Goal: Information Seeking & Learning: Learn about a topic

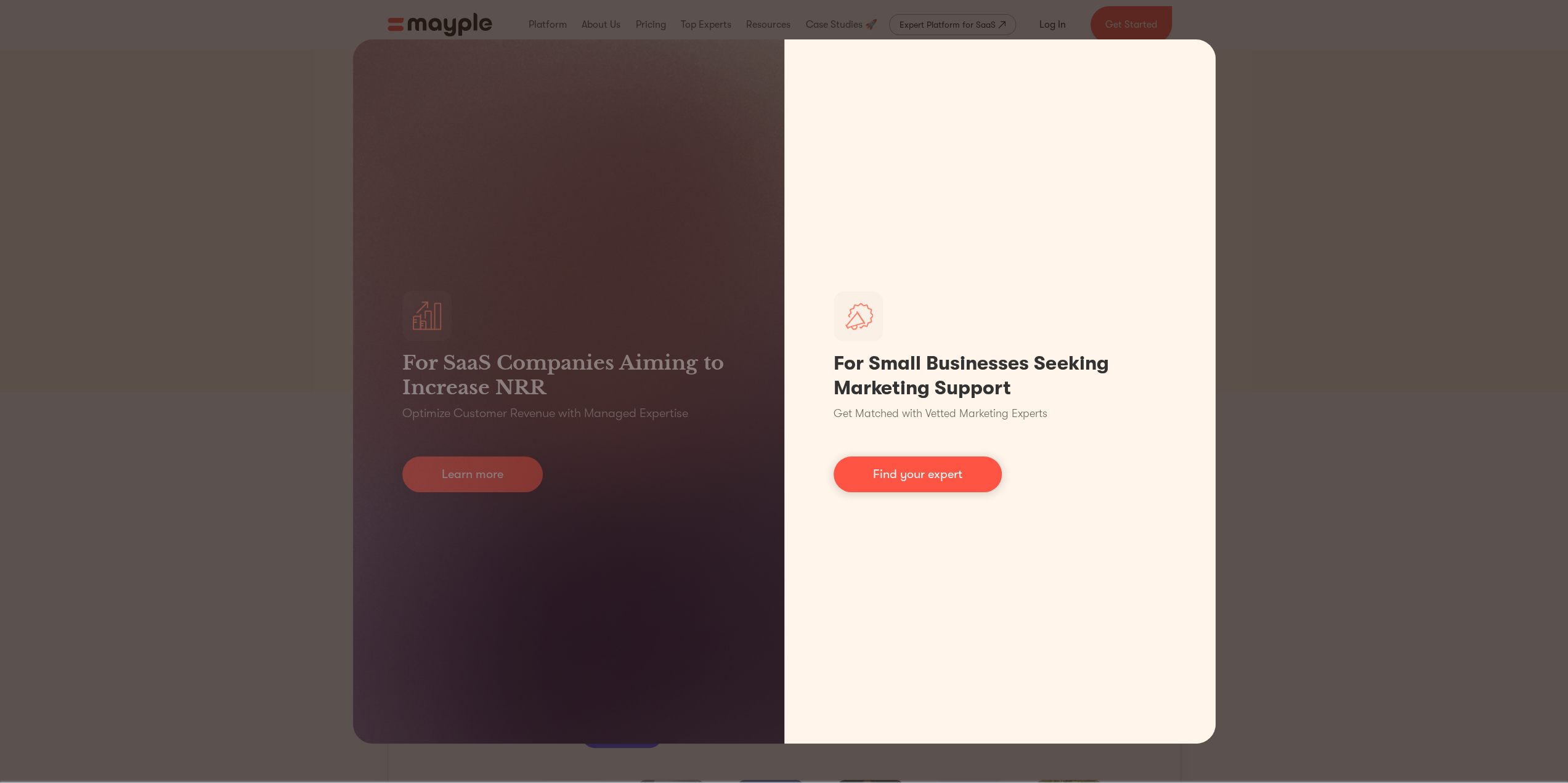
click at [881, 468] on link "Find your expert" at bounding box center [917, 474] width 168 height 36
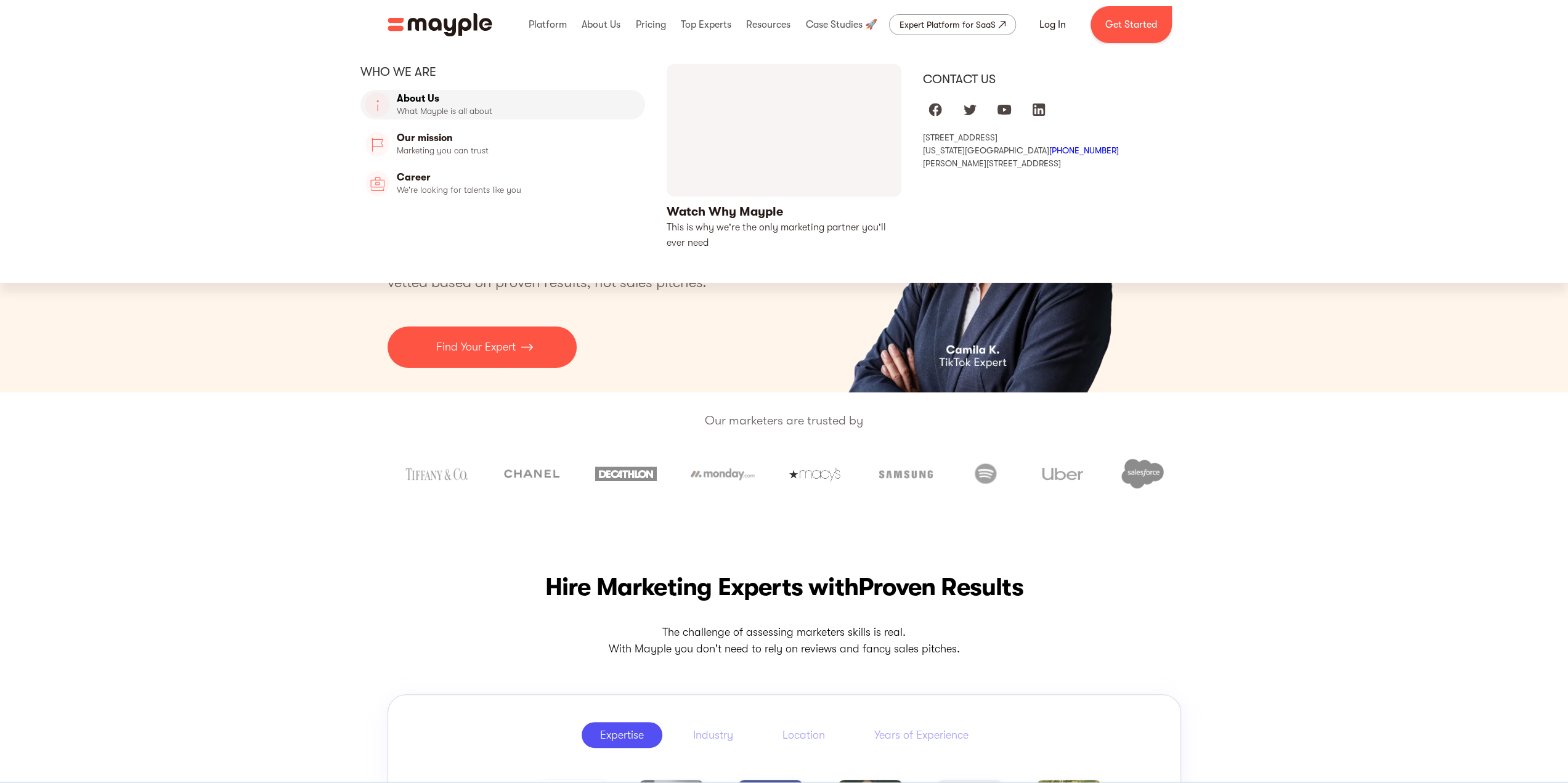
click at [428, 98] on link "About Us" at bounding box center [503, 105] width 285 height 30
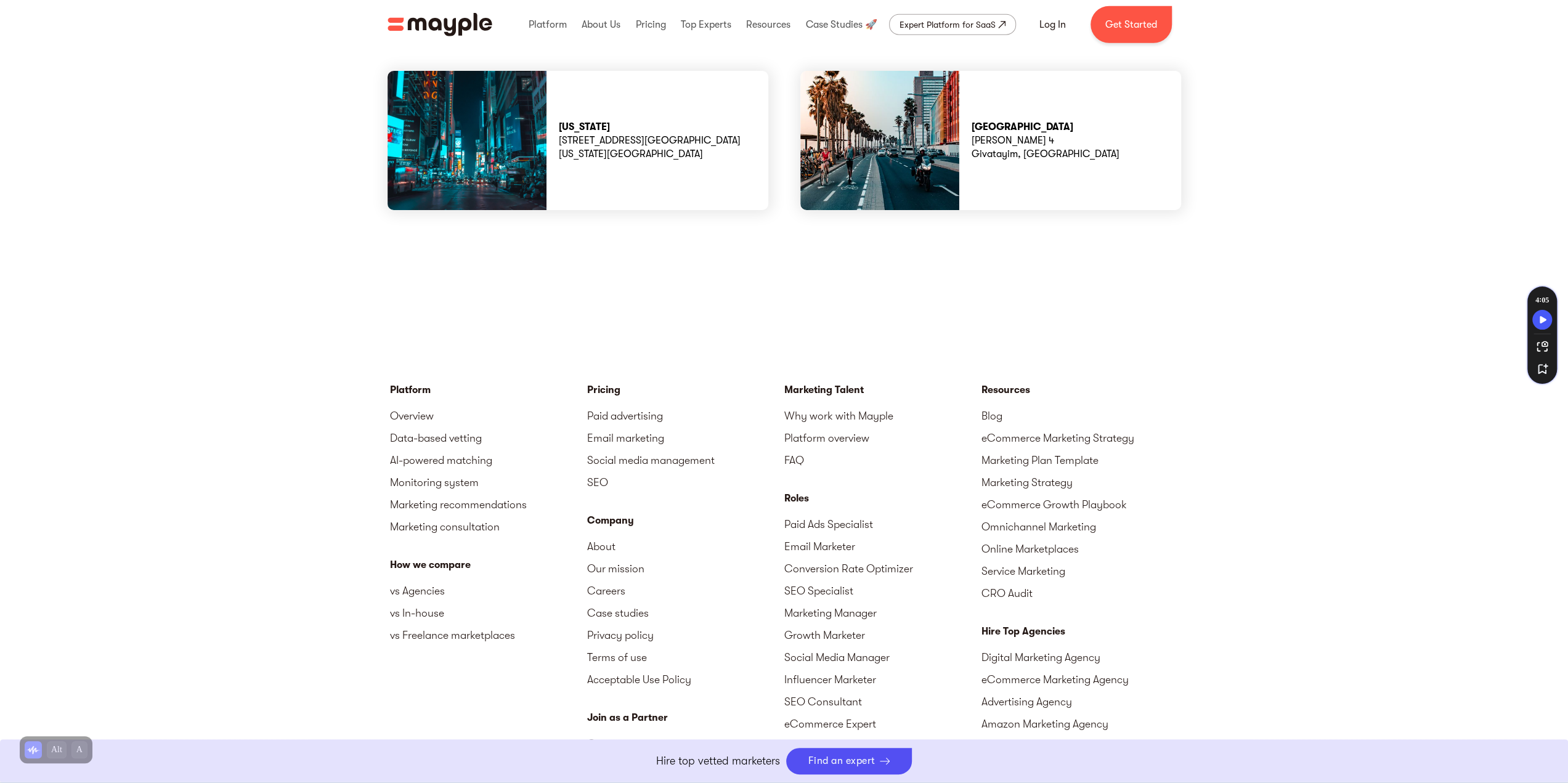
scroll to position [3511, 0]
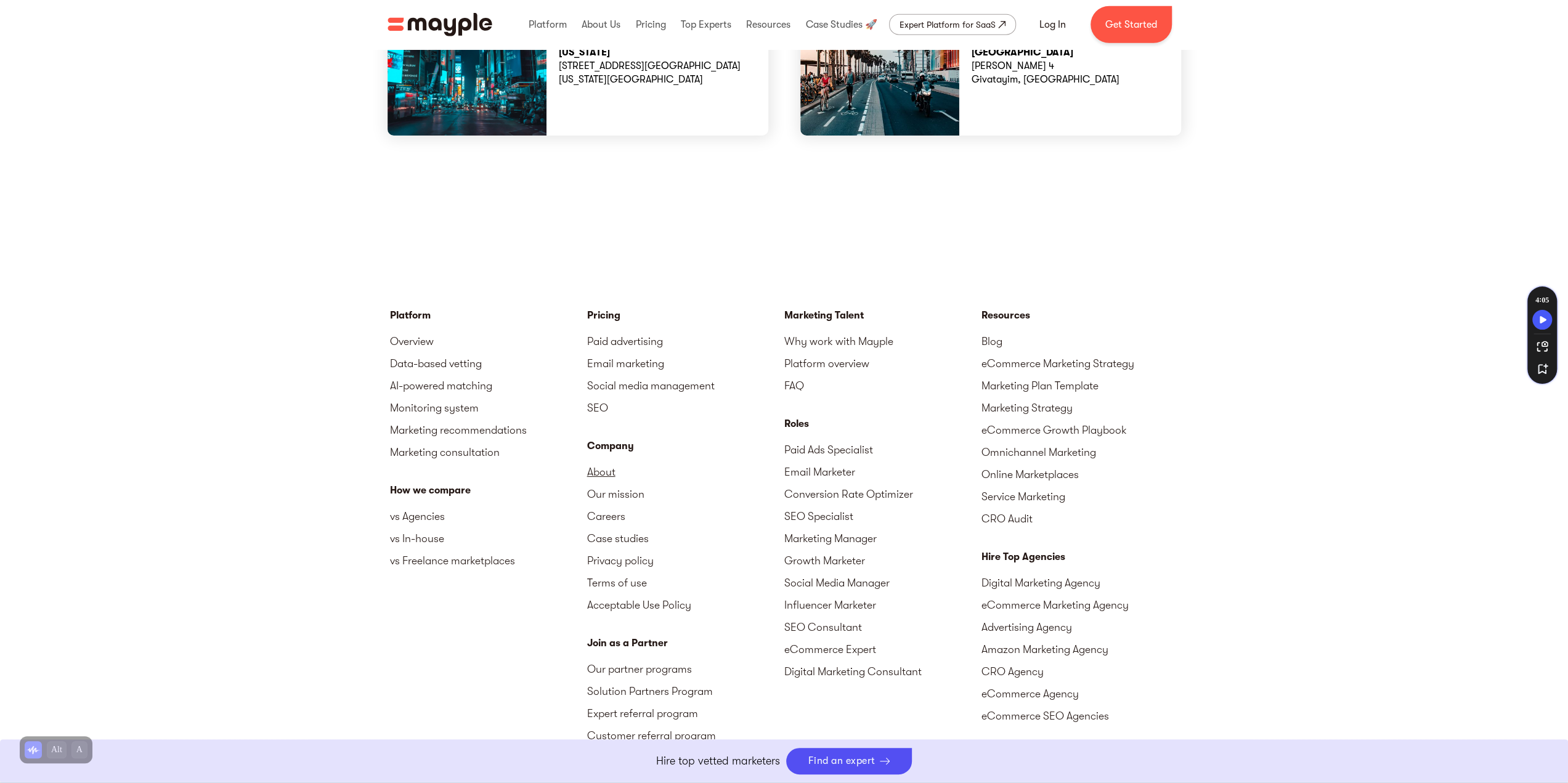
click at [605, 461] on link "About" at bounding box center [685, 472] width 197 height 22
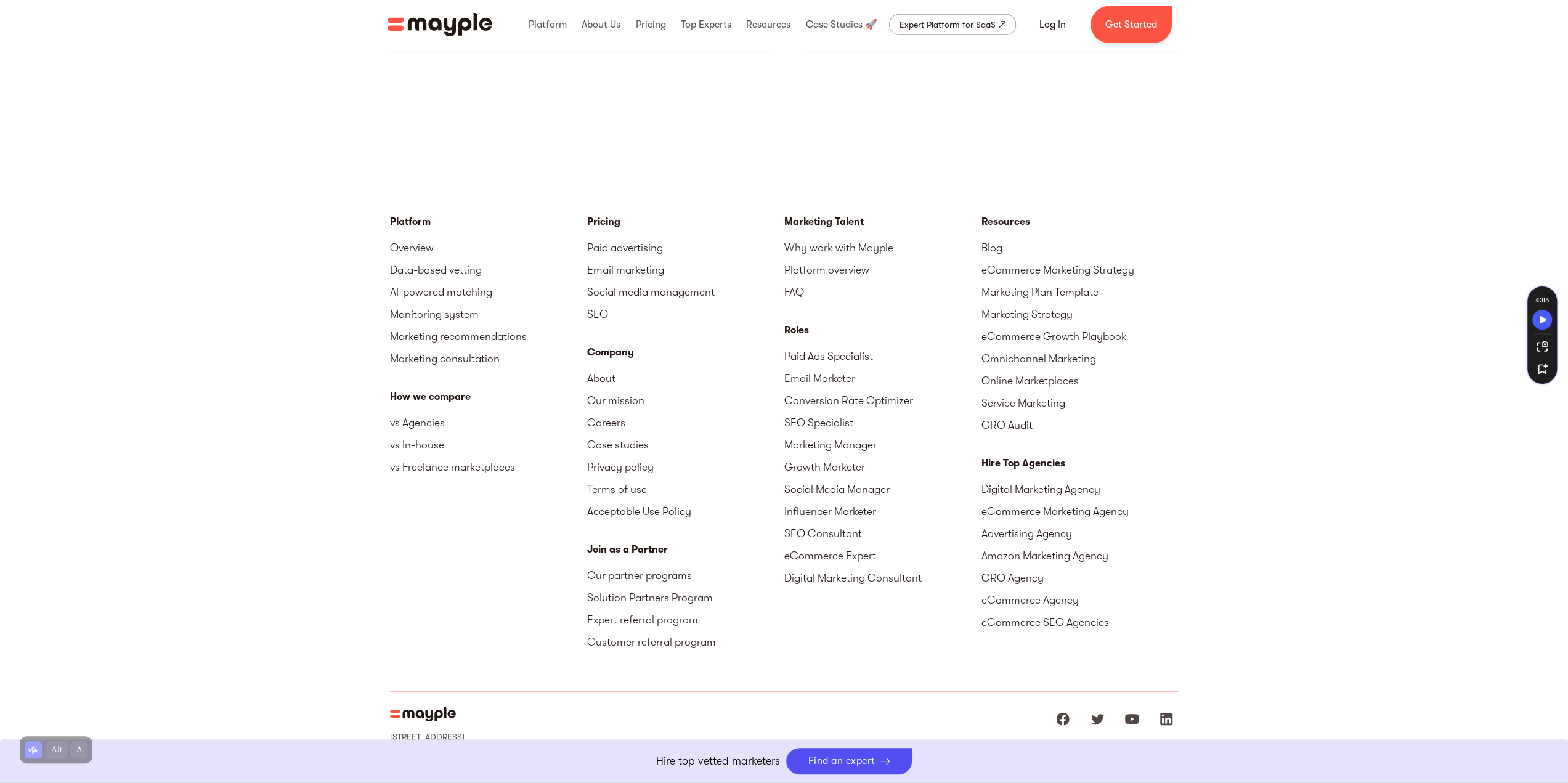
scroll to position [3623, 0]
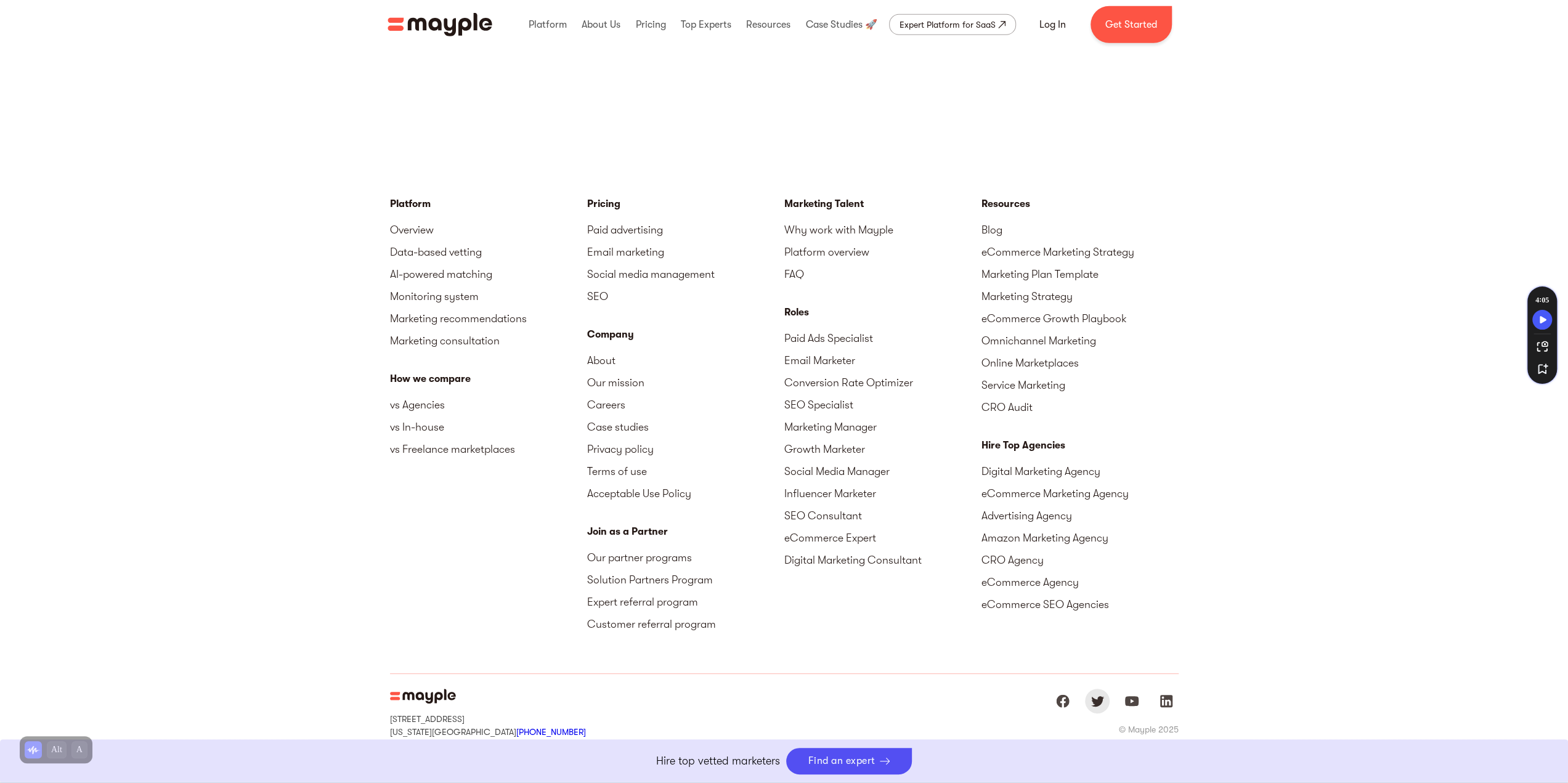
click at [1094, 693] on img "Mayple at Twitter" at bounding box center [1097, 701] width 15 height 15
click at [1164, 693] on img "Mayple at LinkedIn" at bounding box center [1166, 701] width 15 height 15
click at [841, 674] on div "15 West 38 Street MB#532 New York, NY, US 10018 +1 929-335-6572 Sharon st. 4, G…" at bounding box center [784, 719] width 789 height 92
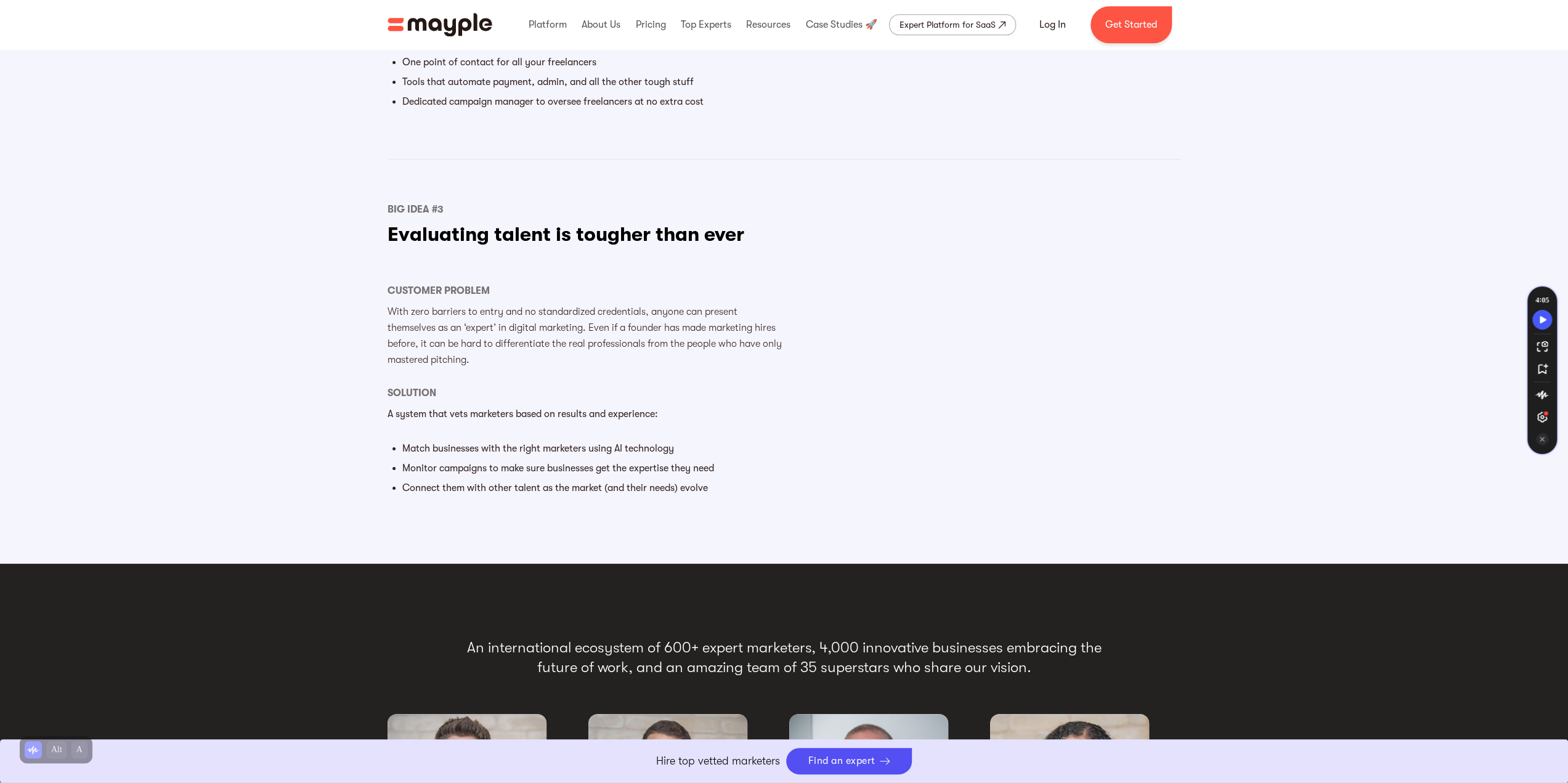
scroll to position [1467, 0]
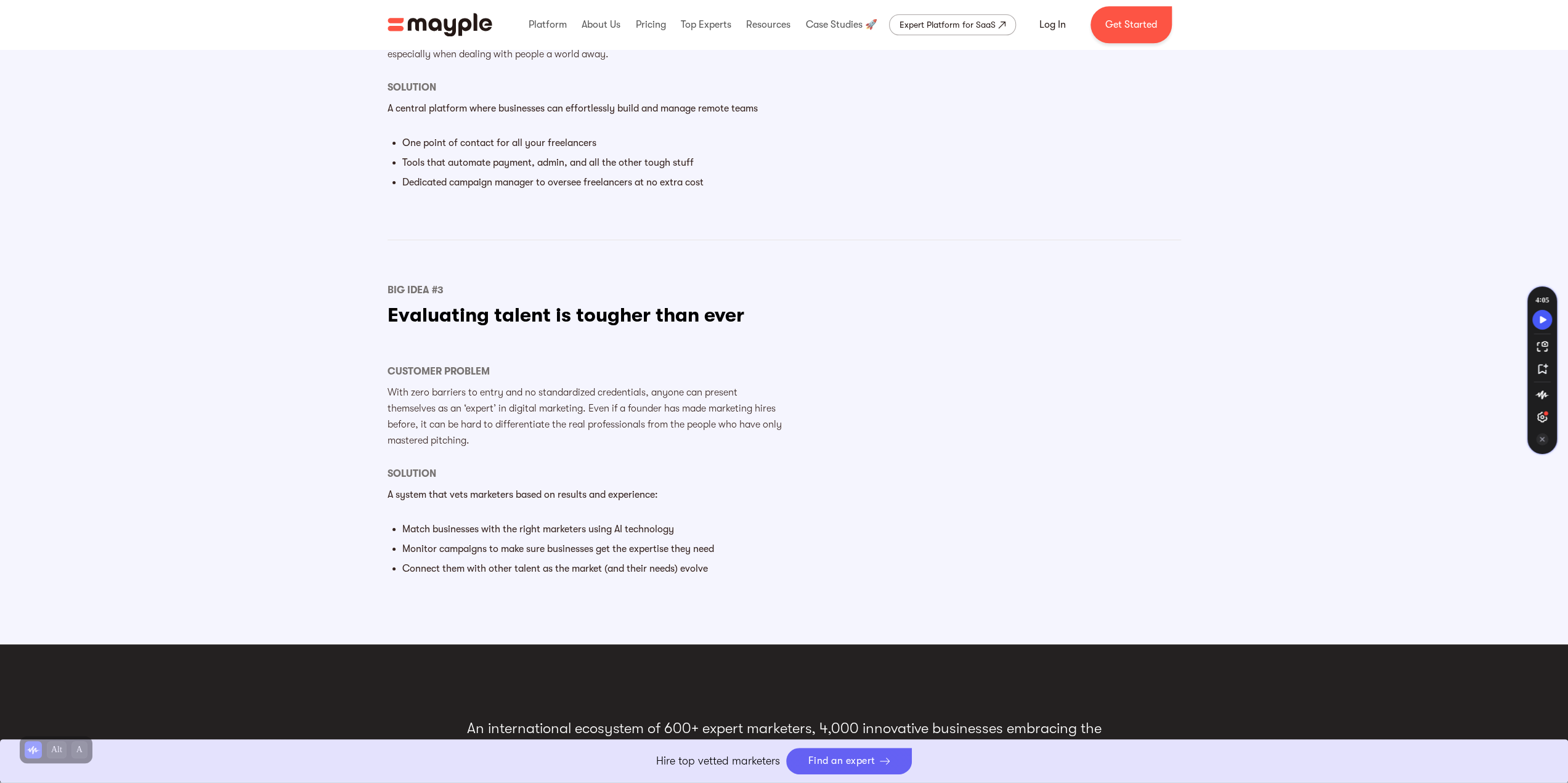
click at [839, 764] on div "Find an expert" at bounding box center [841, 761] width 68 height 12
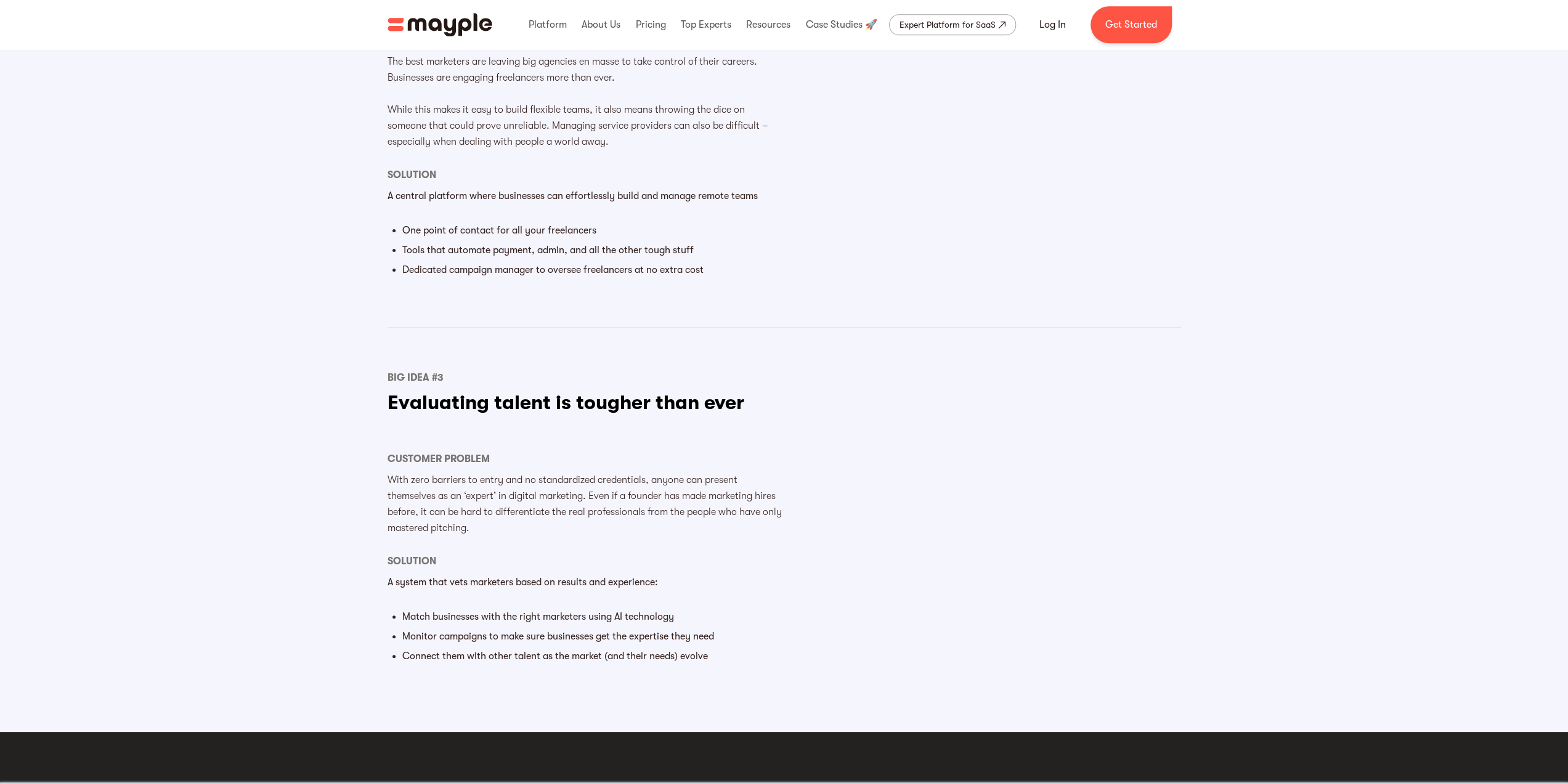
click at [957, 25] on div "Expert Platform for SaaS" at bounding box center [948, 25] width 96 height 15
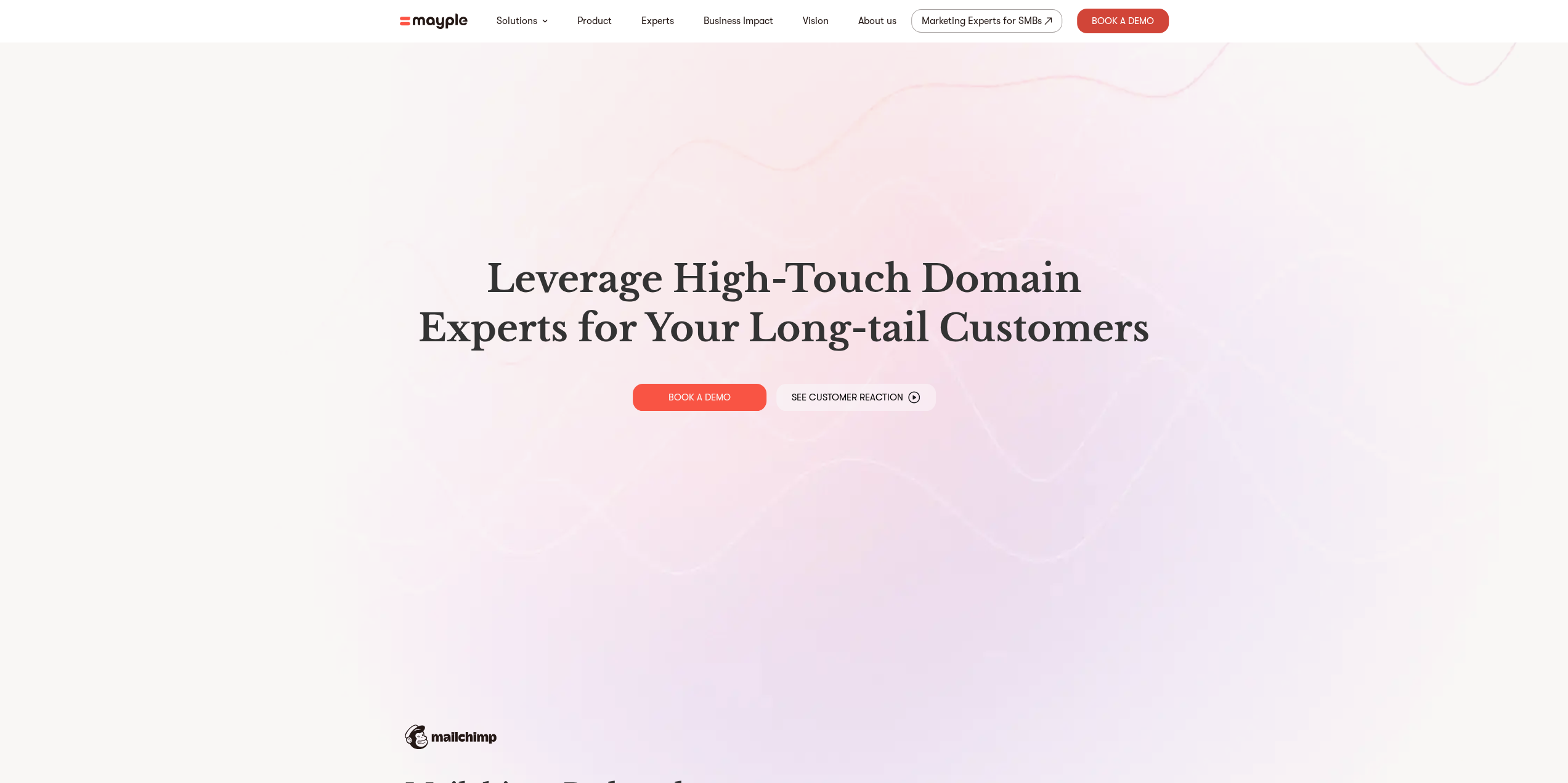
click at [1123, 17] on div "Book A Demo" at bounding box center [1122, 20] width 92 height 25
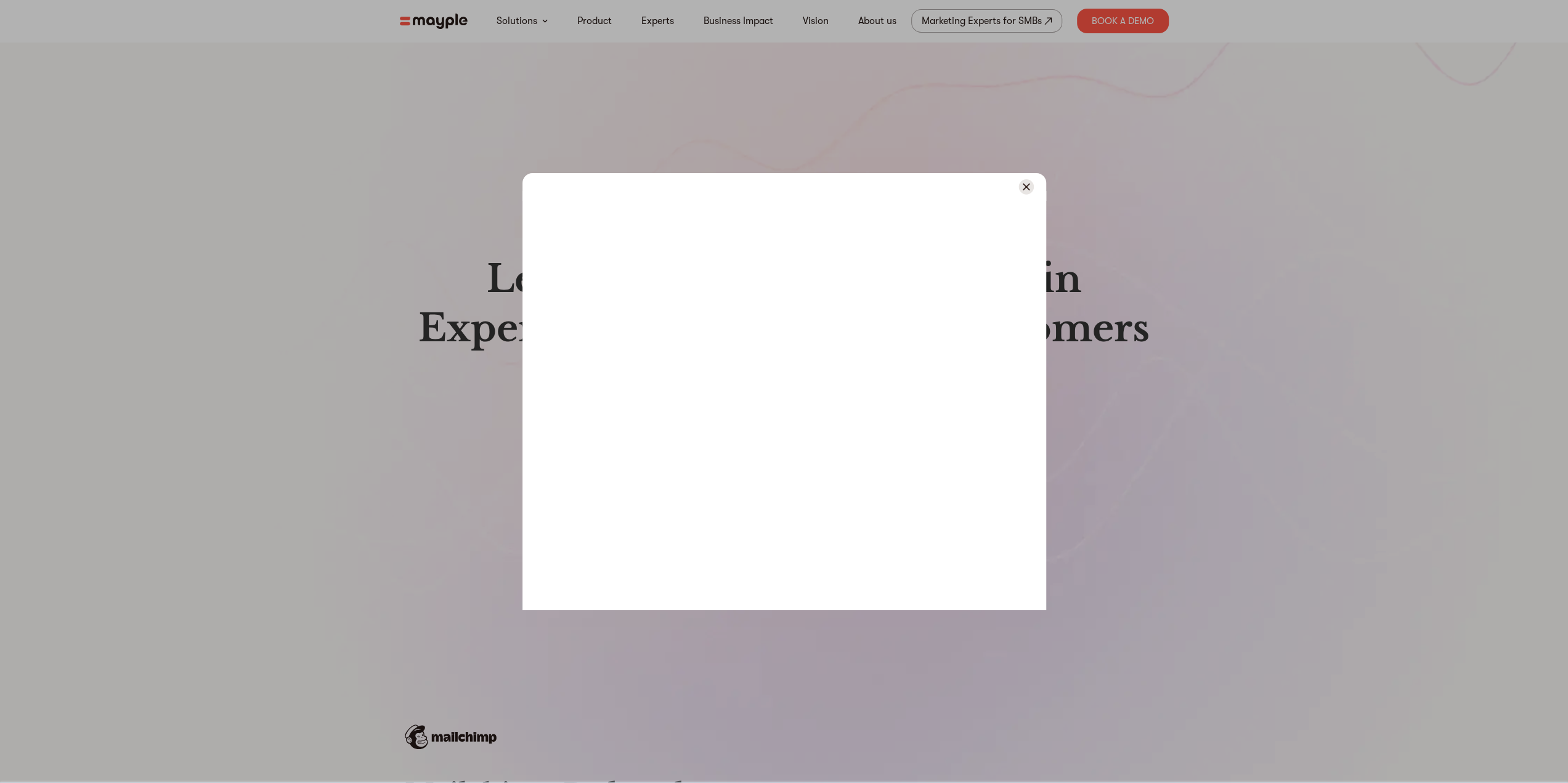
click at [1053, 88] on div at bounding box center [784, 392] width 1568 height 783
click at [961, 28] on div at bounding box center [784, 392] width 1568 height 783
click at [1021, 191] on img at bounding box center [1026, 187] width 16 height 16
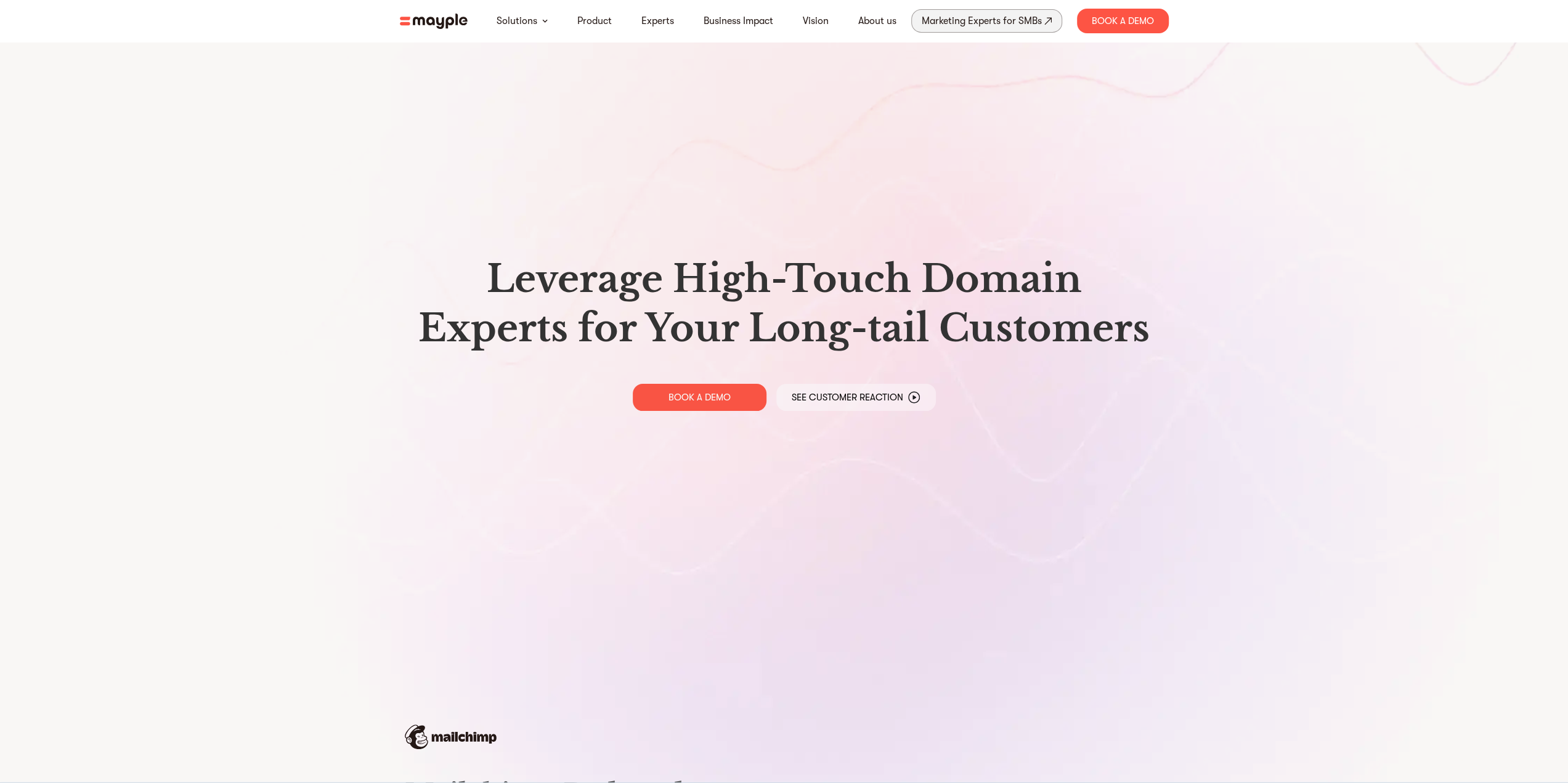
click at [995, 31] on link "Marketing Experts for SMBs" at bounding box center [986, 20] width 151 height 23
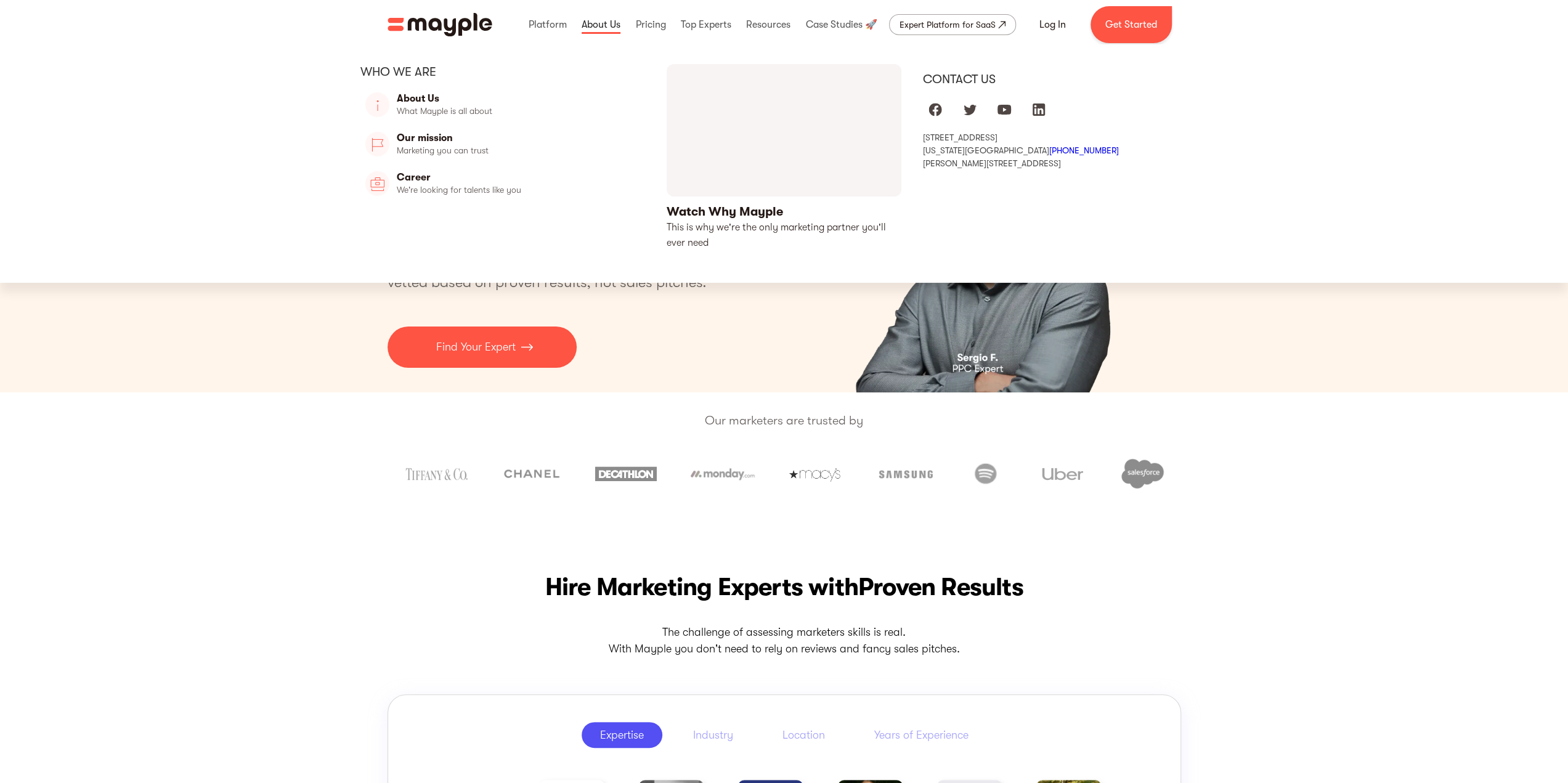
click at [598, 21] on link at bounding box center [601, 24] width 45 height 40
